Goal: Transaction & Acquisition: Obtain resource

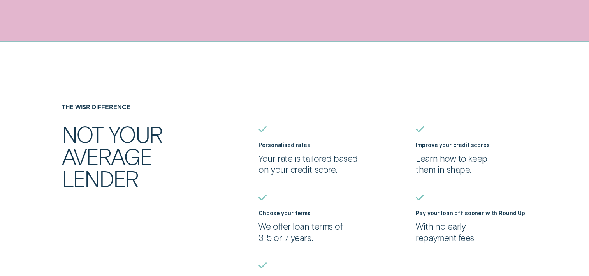
scroll to position [564, 0]
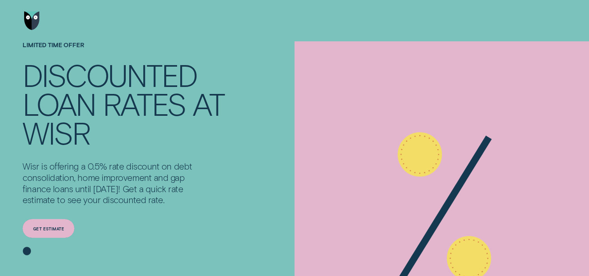
click at [43, 222] on div "Get estimate" at bounding box center [49, 228] width 52 height 19
